Goal: Task Accomplishment & Management: Use online tool/utility

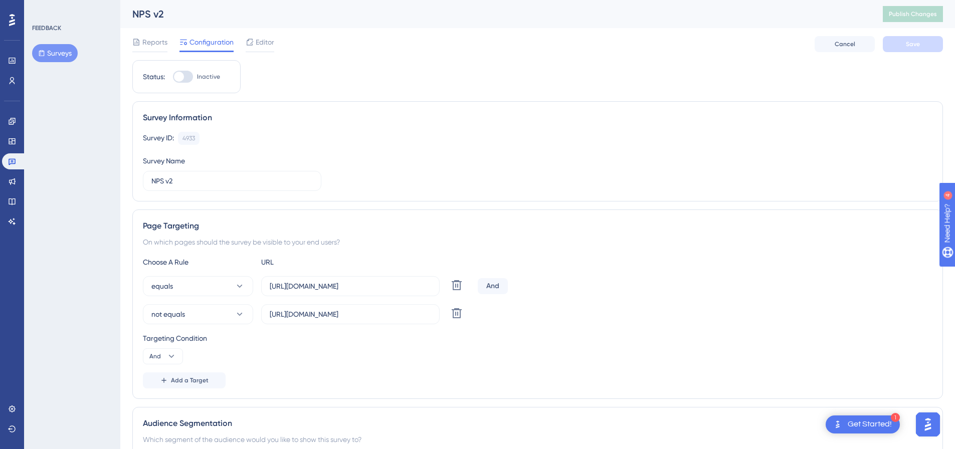
click at [928, 420] on img "Open AI Assistant Launcher" at bounding box center [928, 425] width 18 height 18
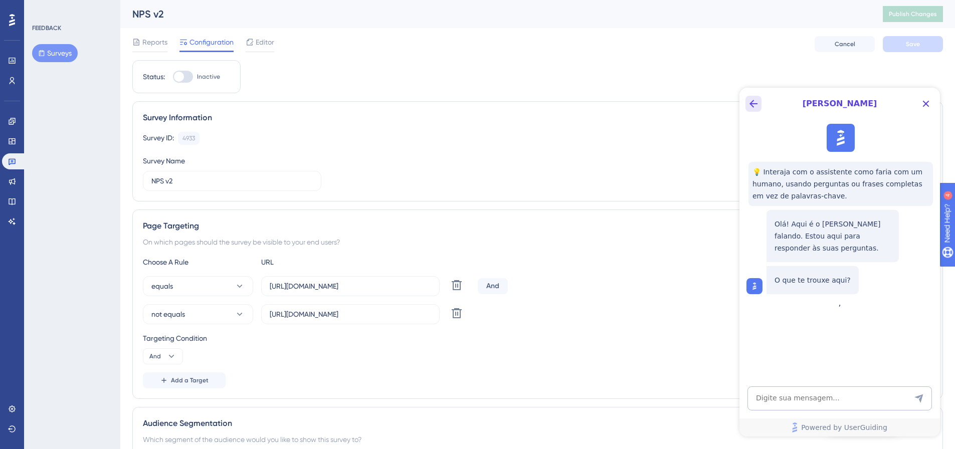
click at [752, 103] on icon "Back Button" at bounding box center [754, 104] width 8 height 8
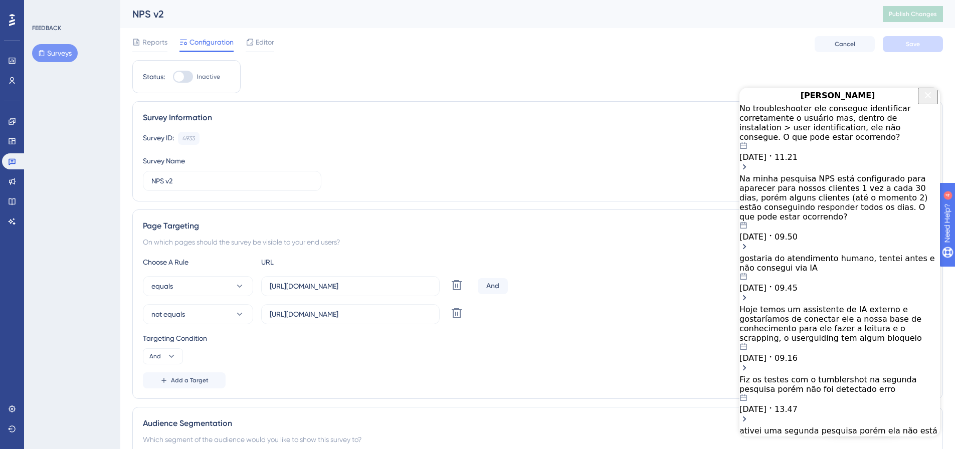
click at [885, 137] on div "No troubleshooter ele consegue identificar corretamente o usuário mas, dentro d…" at bounding box center [840, 133] width 201 height 58
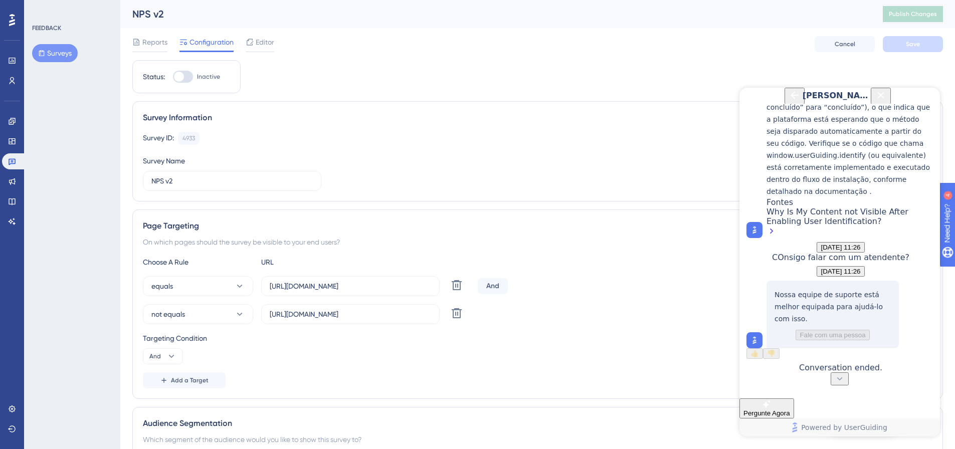
scroll to position [461, 0]
click at [887, 99] on icon "Close Button" at bounding box center [881, 95] width 12 height 12
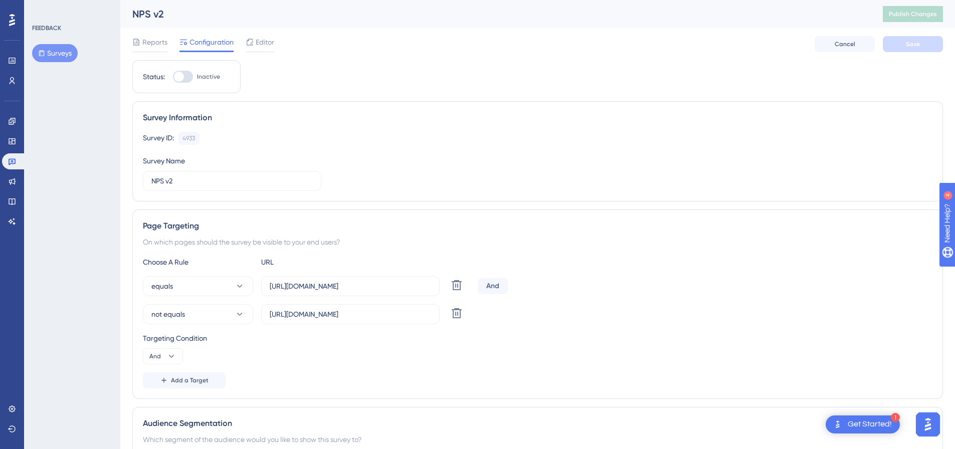
scroll to position [0, 0]
click at [810, 236] on div "Page Targeting On which pages should the survey be visible to your end users? C…" at bounding box center [537, 305] width 811 height 190
